Goal: Go to known website: Access a specific website the user already knows

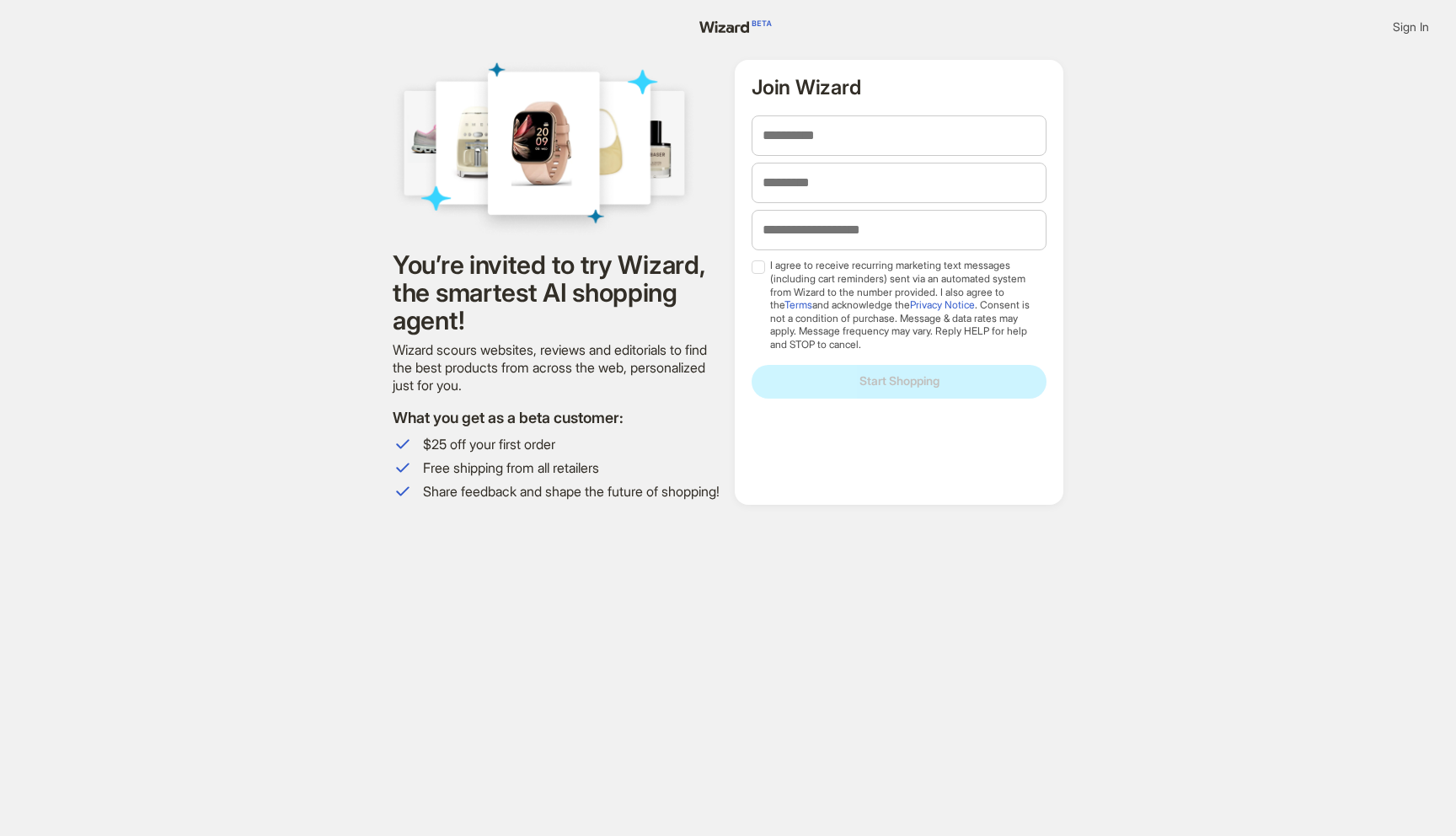
click at [1395, 20] on span "Sign In" at bounding box center [1411, 27] width 36 height 15
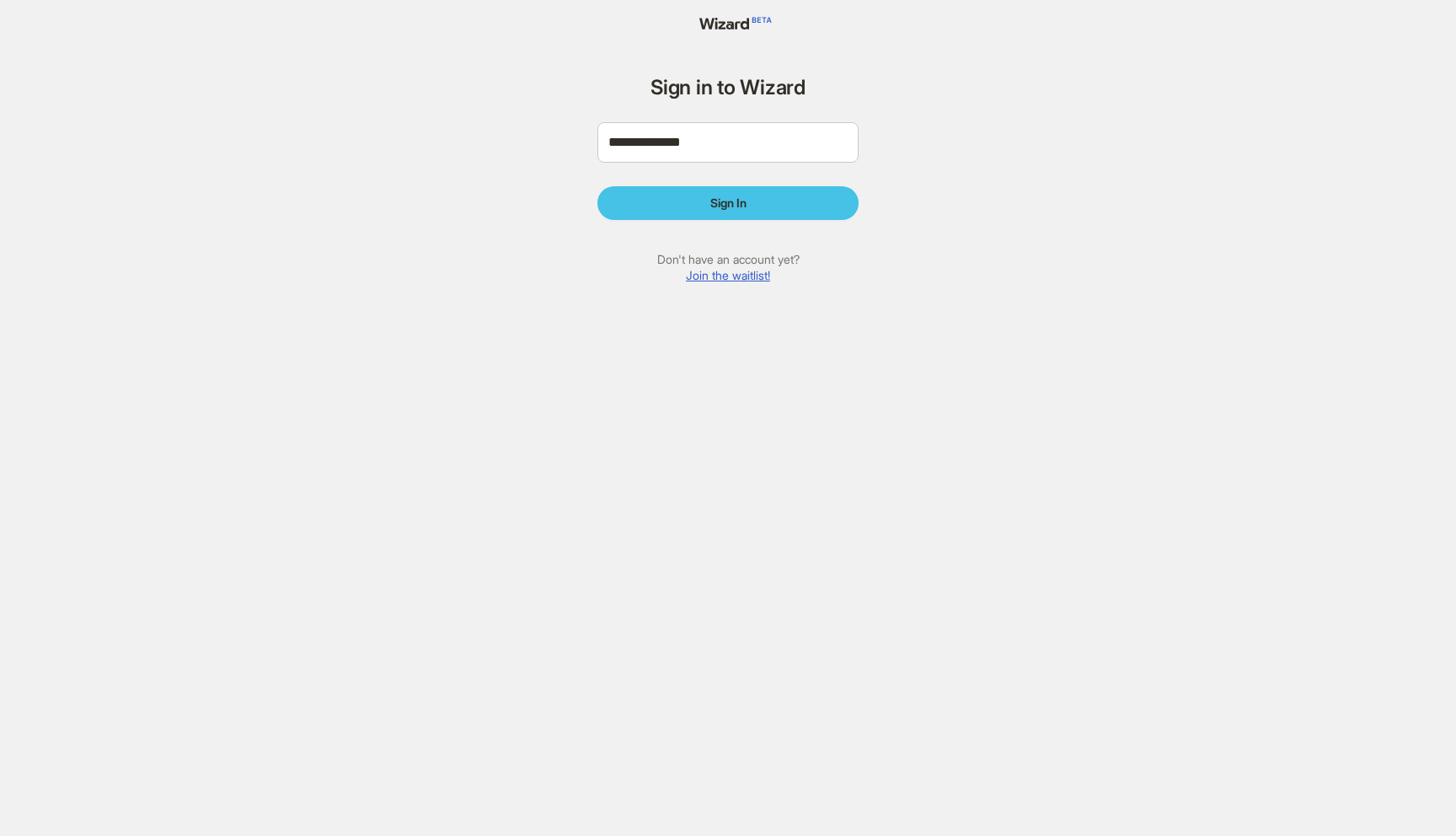
click at [744, 196] on span "Sign In" at bounding box center [728, 203] width 36 height 15
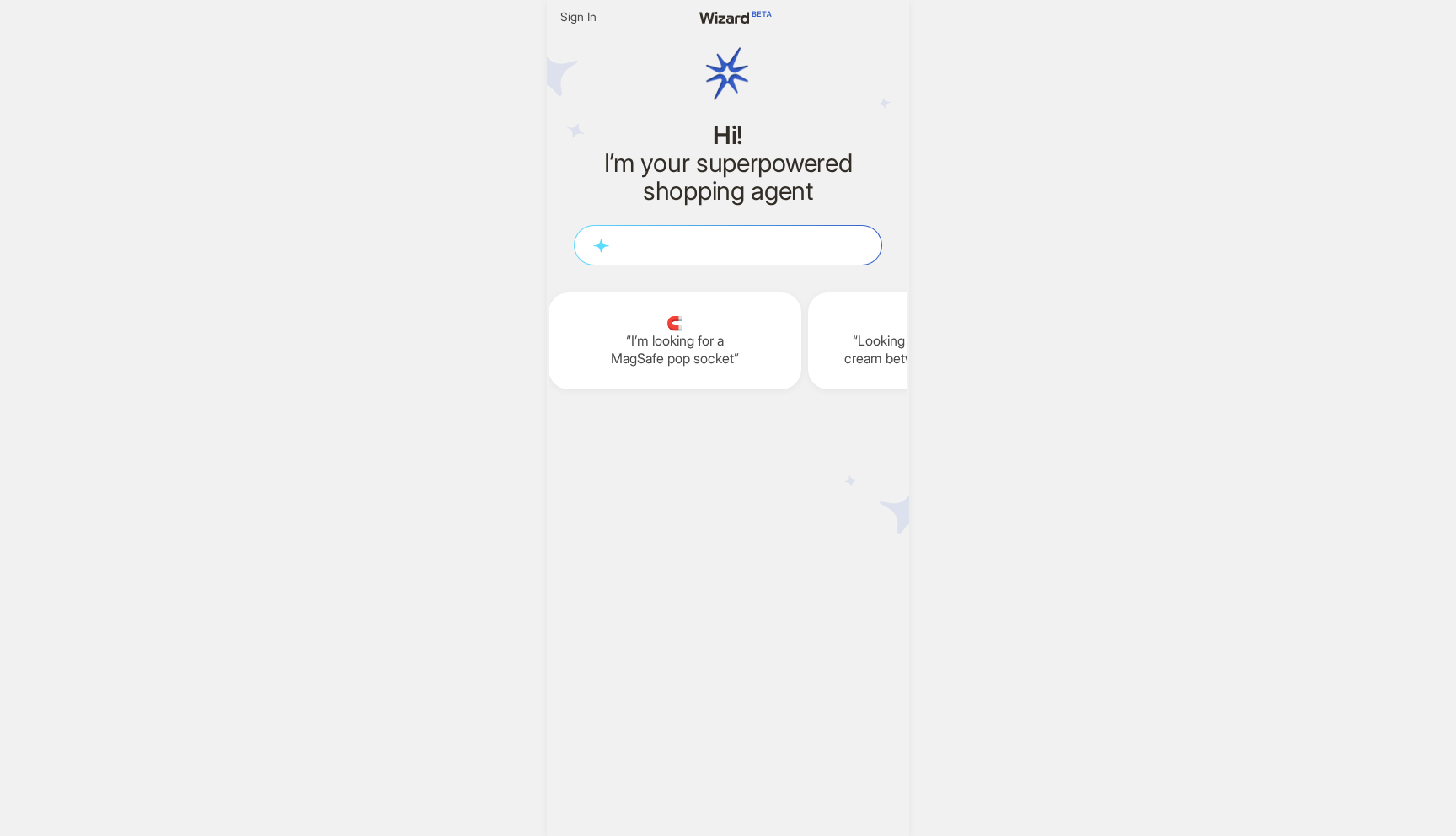
scroll to position [0, 2073]
click at [595, 16] on span "Sign In" at bounding box center [579, 17] width 36 height 15
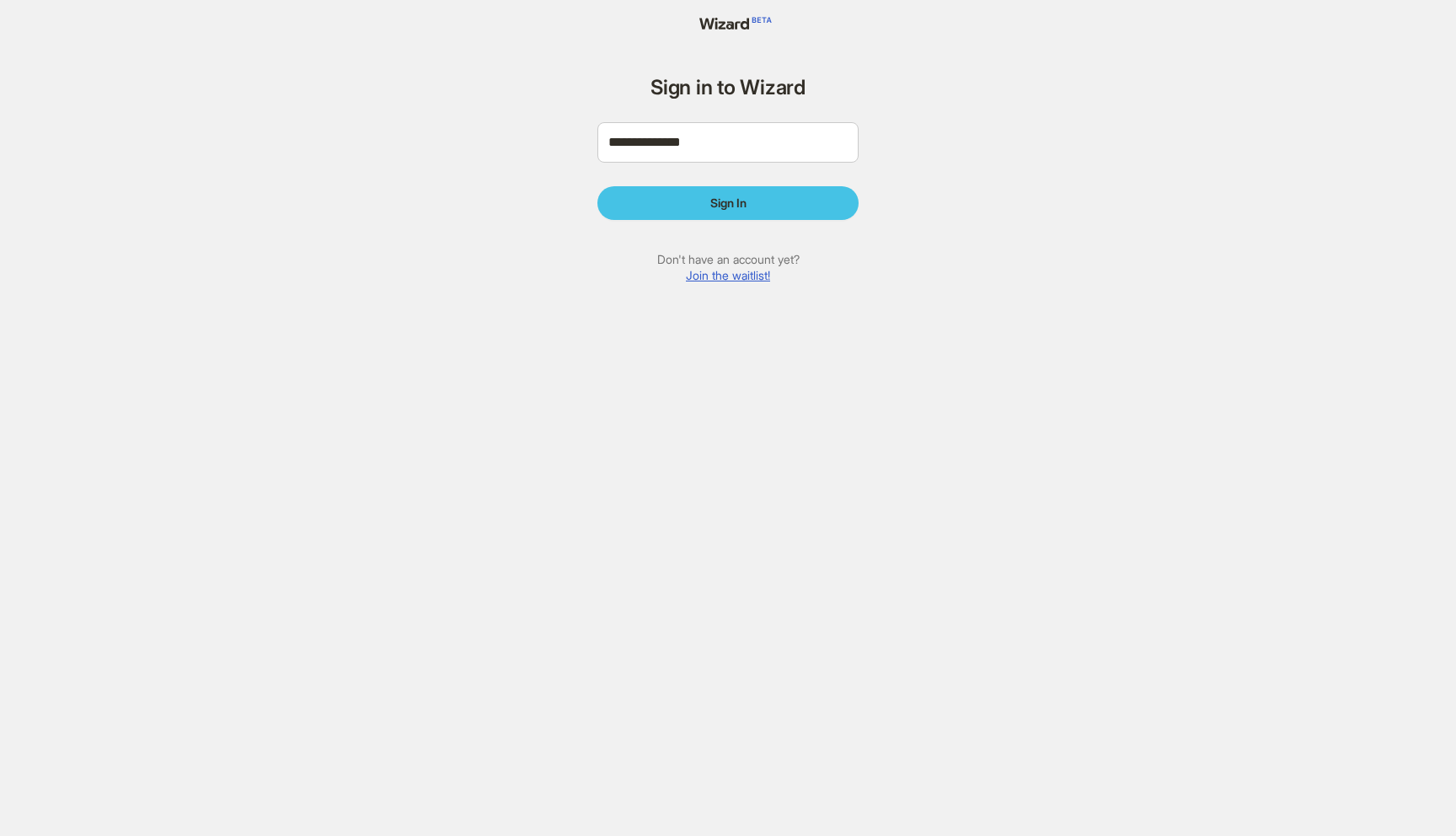
click at [697, 200] on button "Sign In" at bounding box center [728, 204] width 261 height 34
